Goal: Navigation & Orientation: Find specific page/section

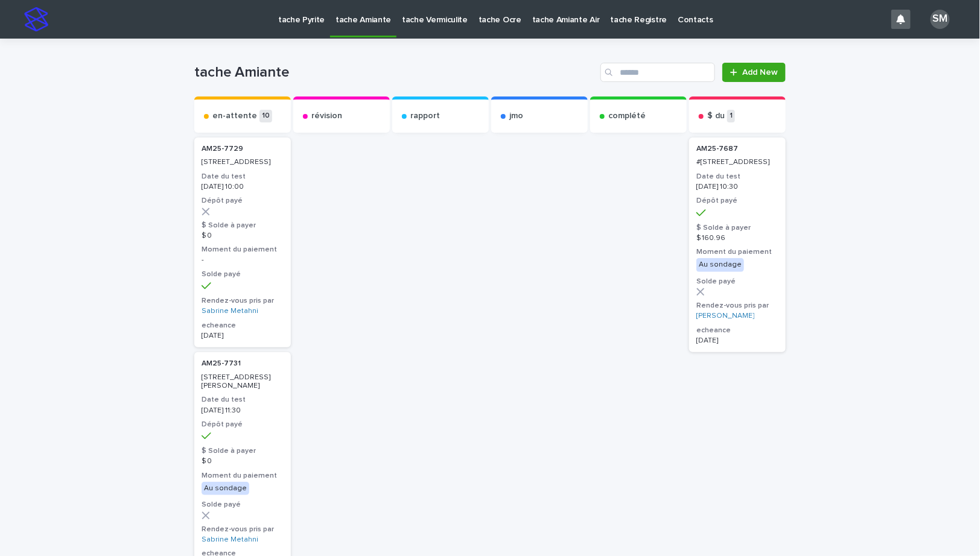
click at [421, 20] on p "tache Vermiculite" at bounding box center [435, 12] width 66 height 25
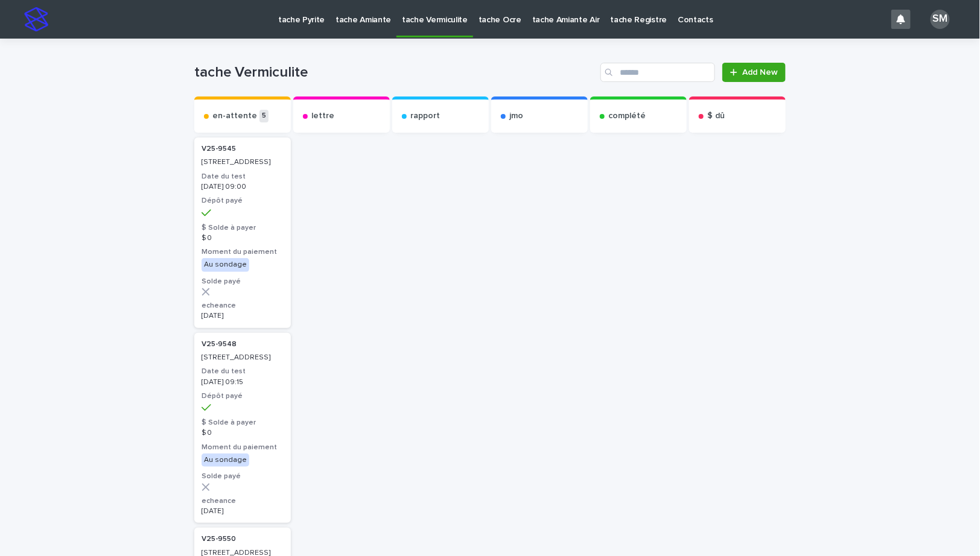
click at [478, 14] on p "tache Ocre" at bounding box center [499, 12] width 43 height 25
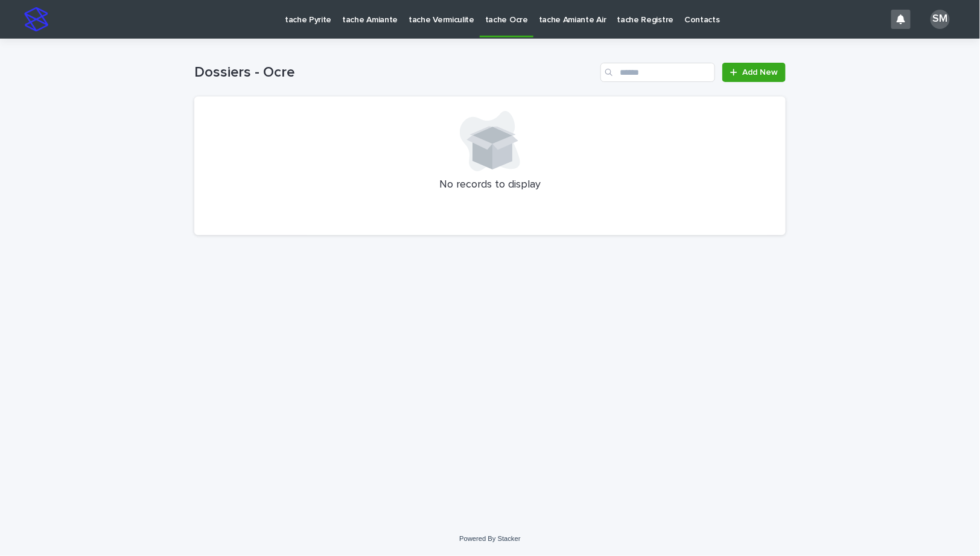
click at [316, 21] on p "tache Pyrite" at bounding box center [308, 12] width 46 height 25
